Goal: Check status: Check status

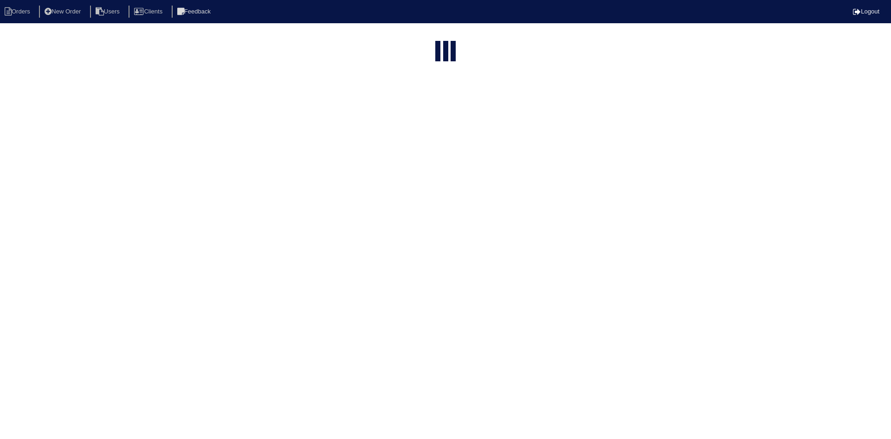
select select "15"
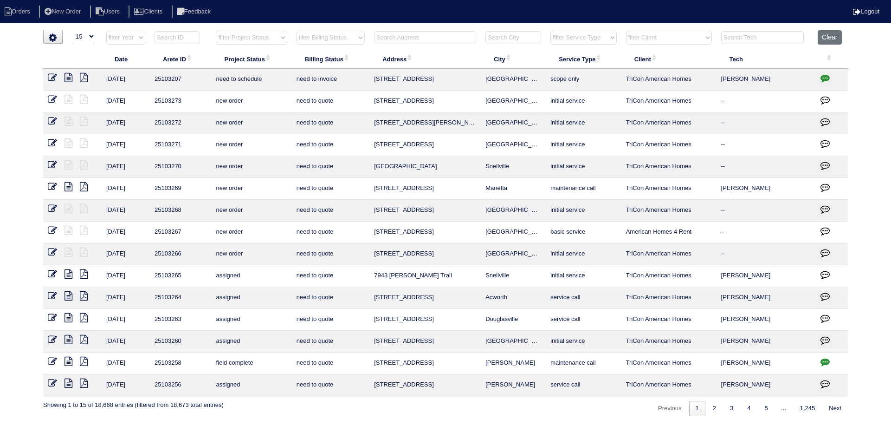
click at [422, 38] on input "text" at bounding box center [425, 37] width 102 height 13
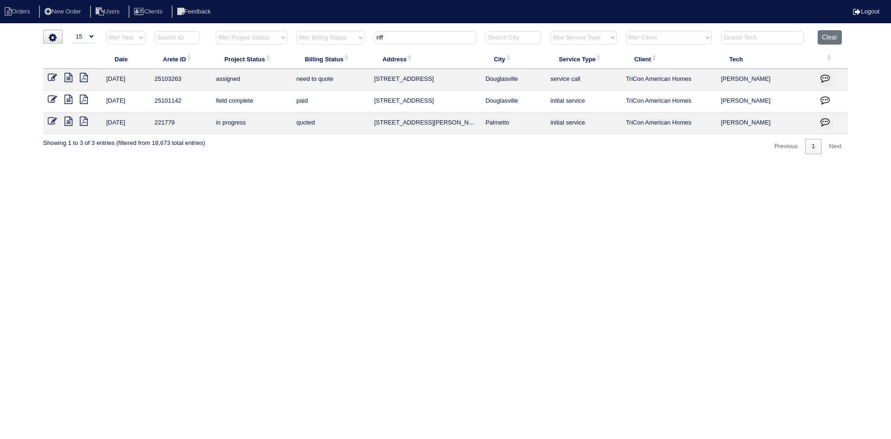
type input "riff"
click at [66, 79] on icon at bounding box center [69, 77] width 8 height 9
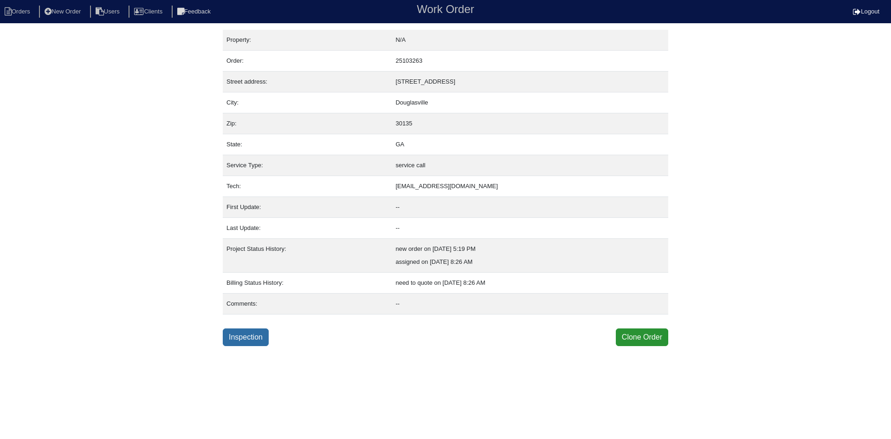
click at [239, 339] on link "Inspection" at bounding box center [246, 337] width 46 height 18
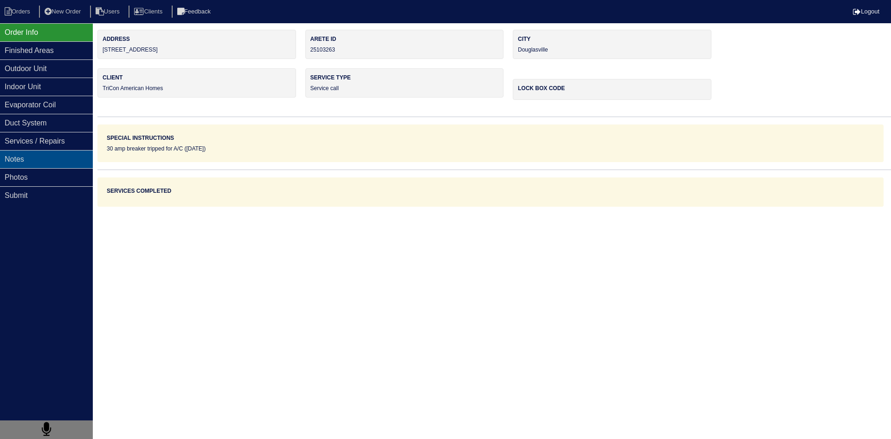
click at [39, 163] on div "Notes" at bounding box center [46, 159] width 93 height 18
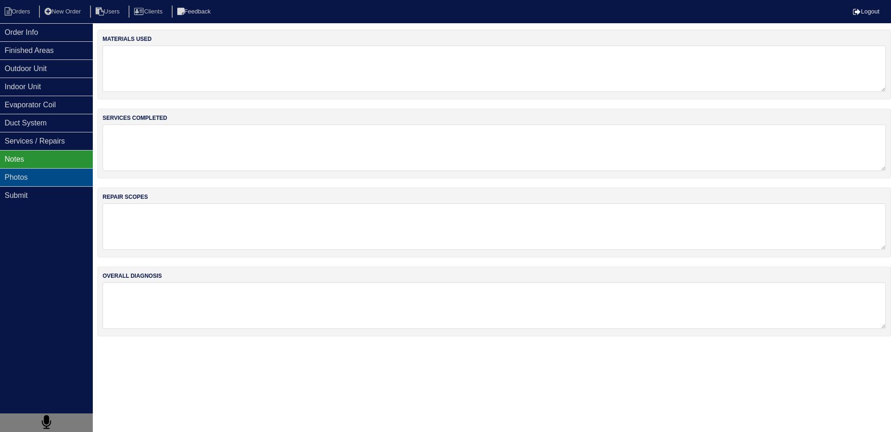
click at [56, 180] on div "Photos" at bounding box center [46, 177] width 93 height 18
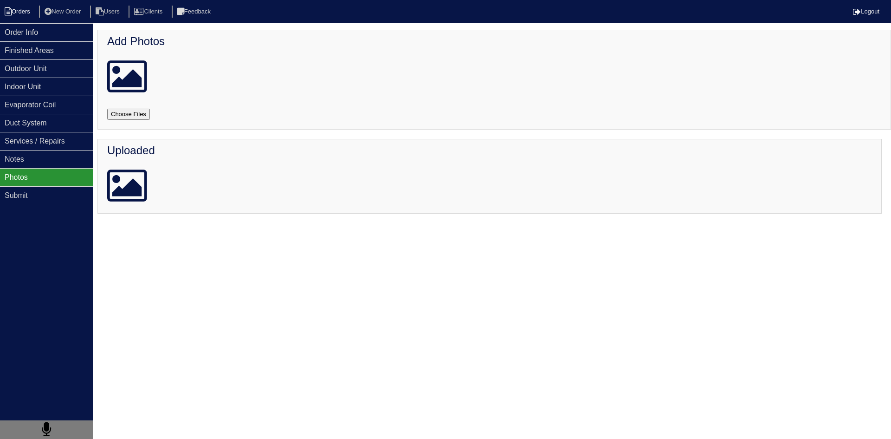
click at [26, 13] on li "Orders" at bounding box center [19, 12] width 38 height 13
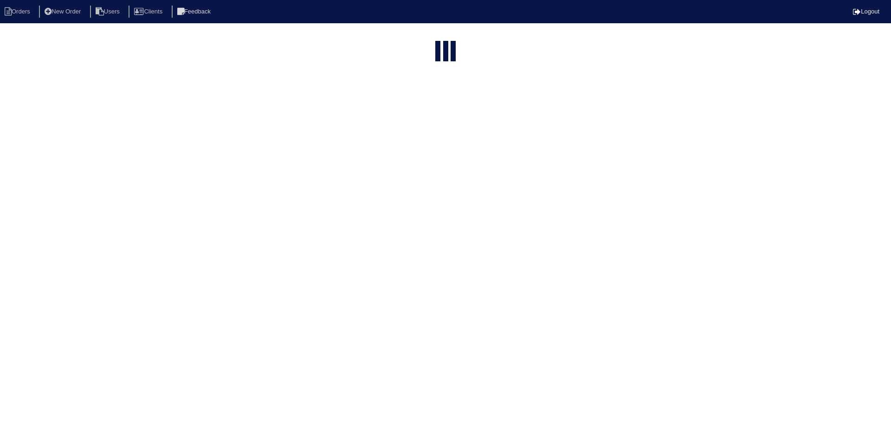
select select "15"
